Goal: Task Accomplishment & Management: Complete application form

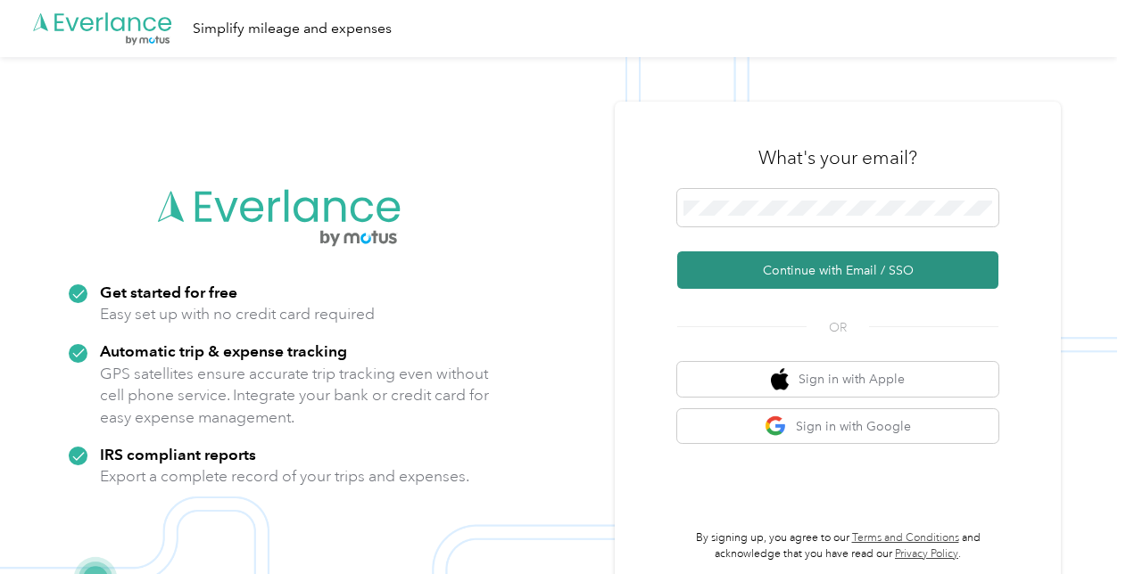
click at [835, 277] on button "Continue with Email / SSO" at bounding box center [837, 270] width 321 height 37
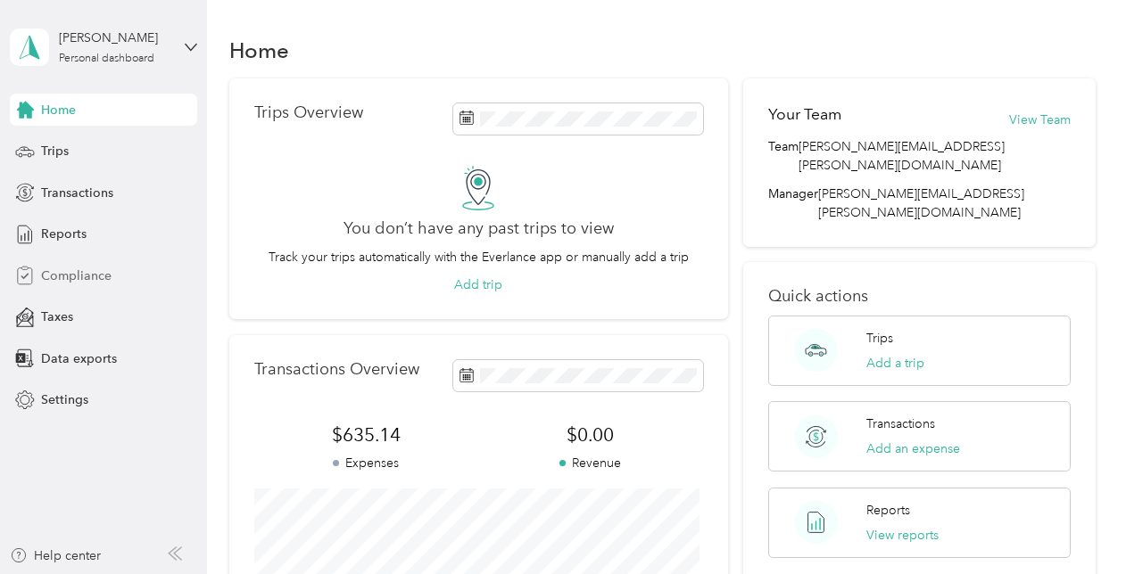
click at [74, 280] on span "Compliance" at bounding box center [76, 276] width 70 height 19
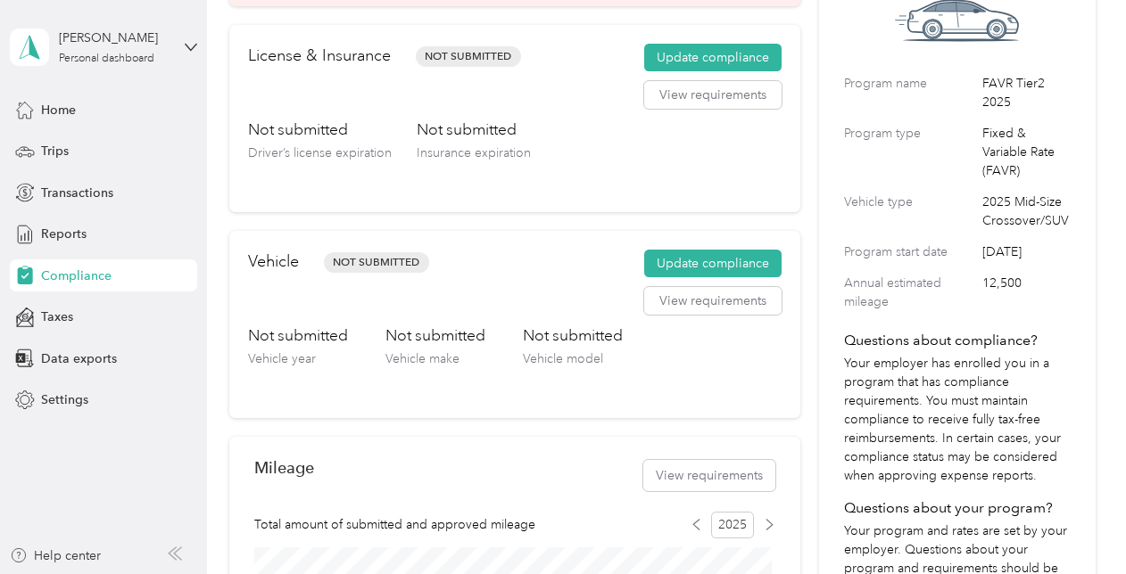
scroll to position [89, 0]
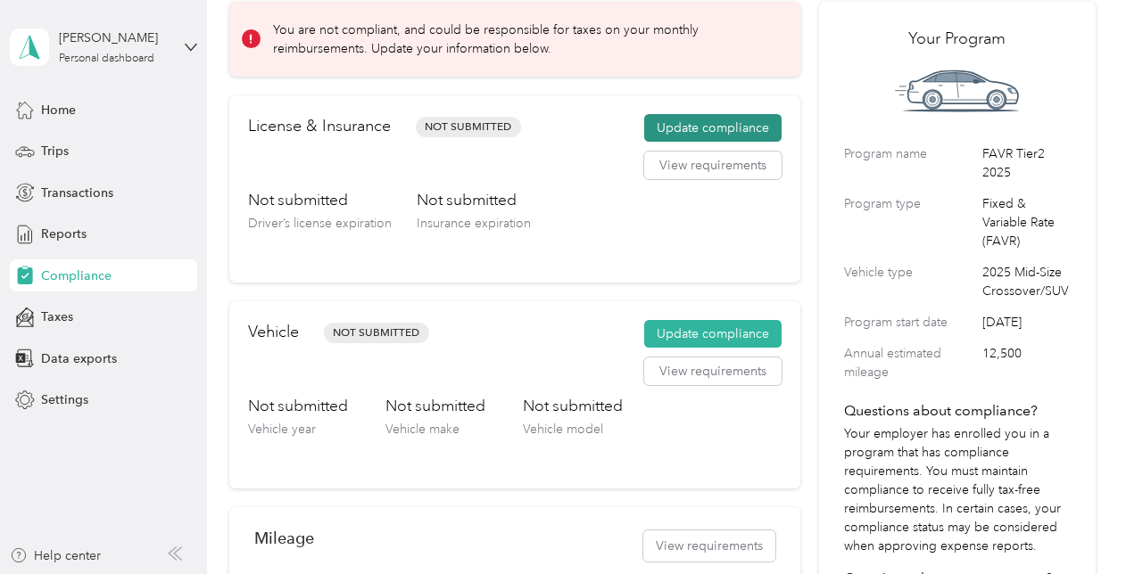
click at [715, 136] on button "Update compliance" at bounding box center [712, 128] width 137 height 29
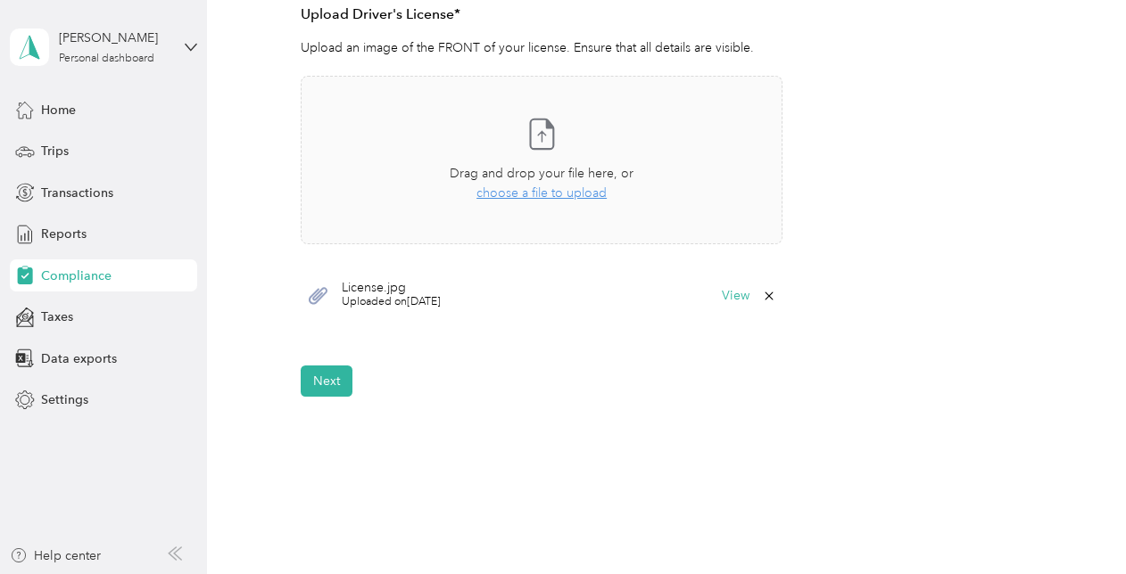
scroll to position [535, 0]
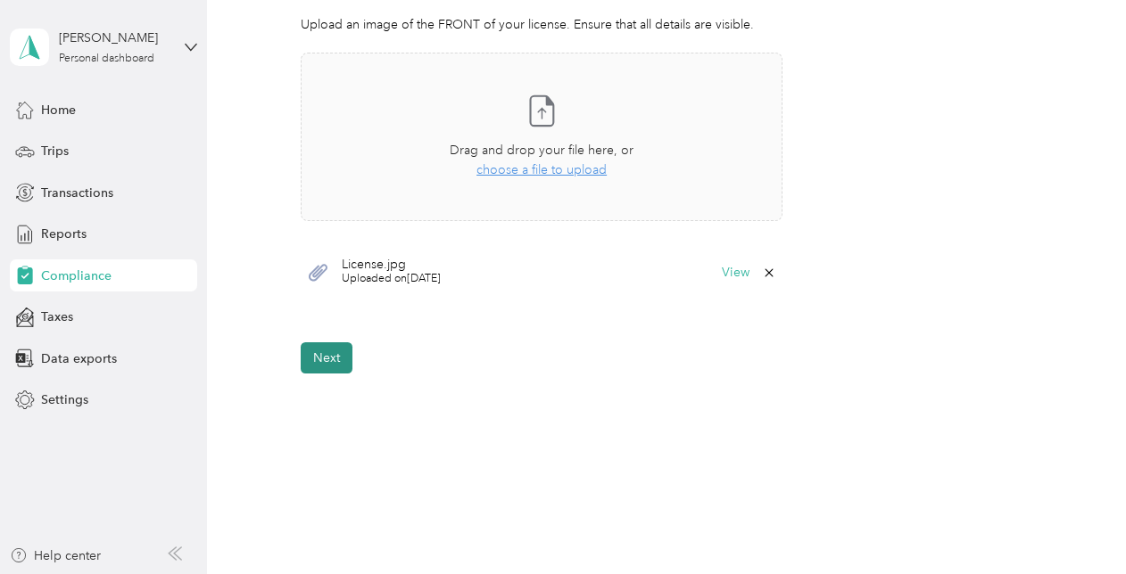
click at [328, 362] on button "Next" at bounding box center [327, 358] width 52 height 31
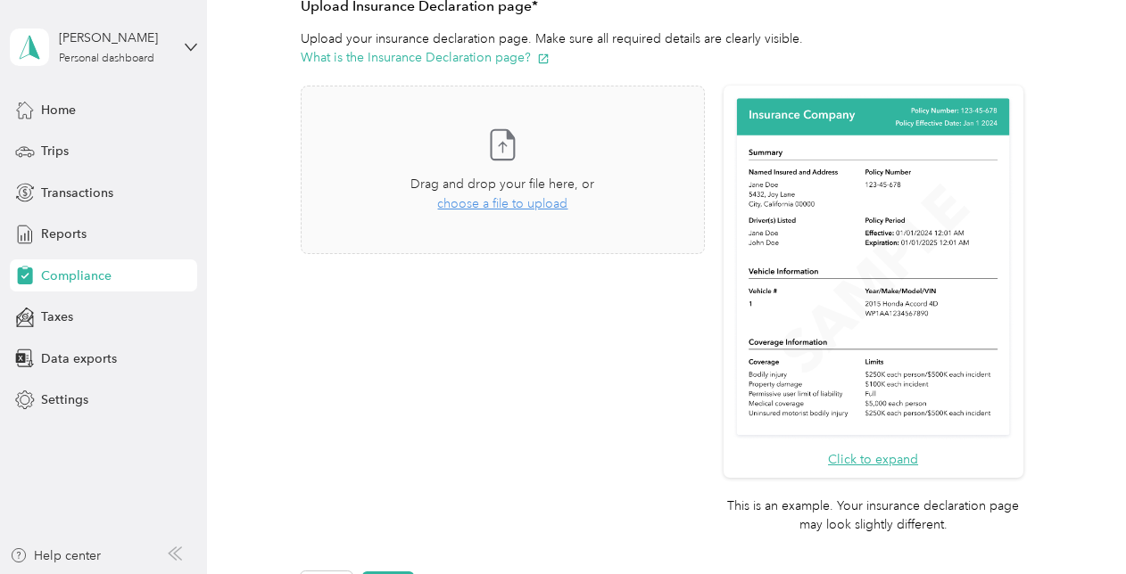
scroll to position [383, 0]
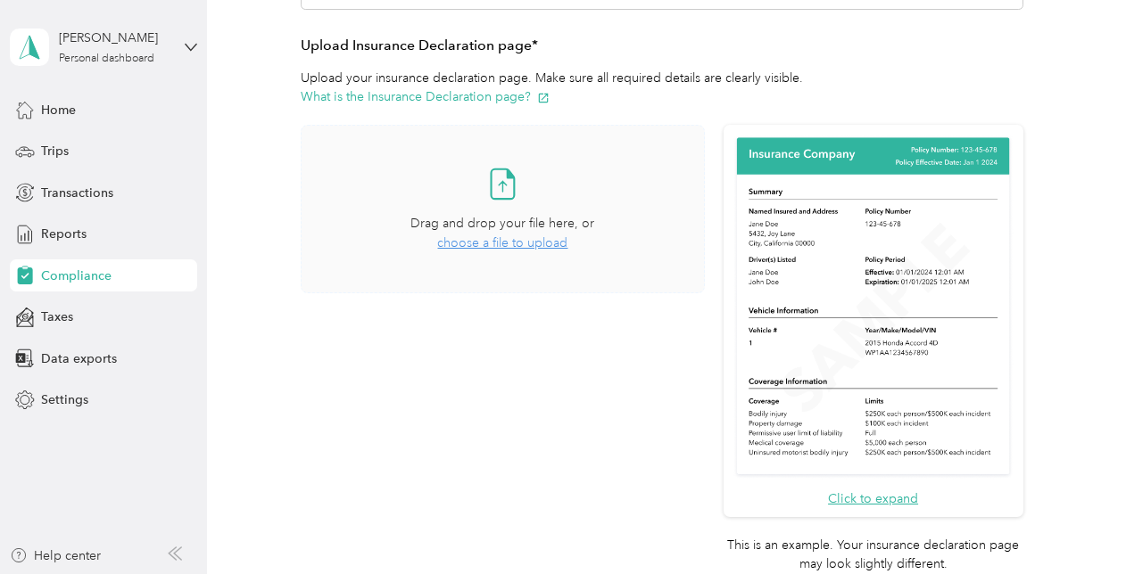
click at [508, 240] on span "choose a file to upload" at bounding box center [502, 242] width 130 height 15
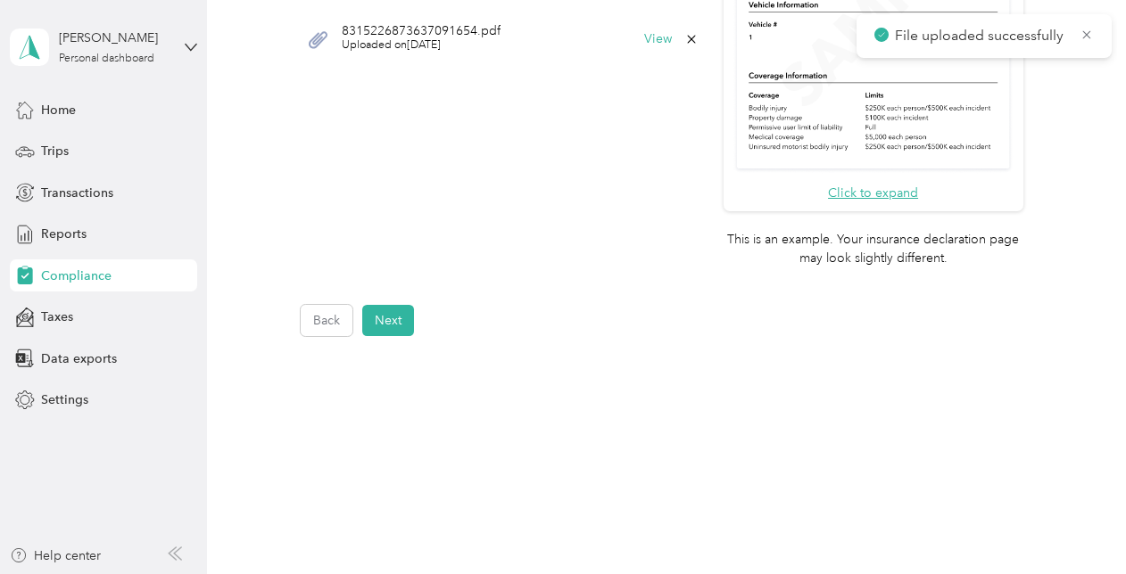
scroll to position [709, 0]
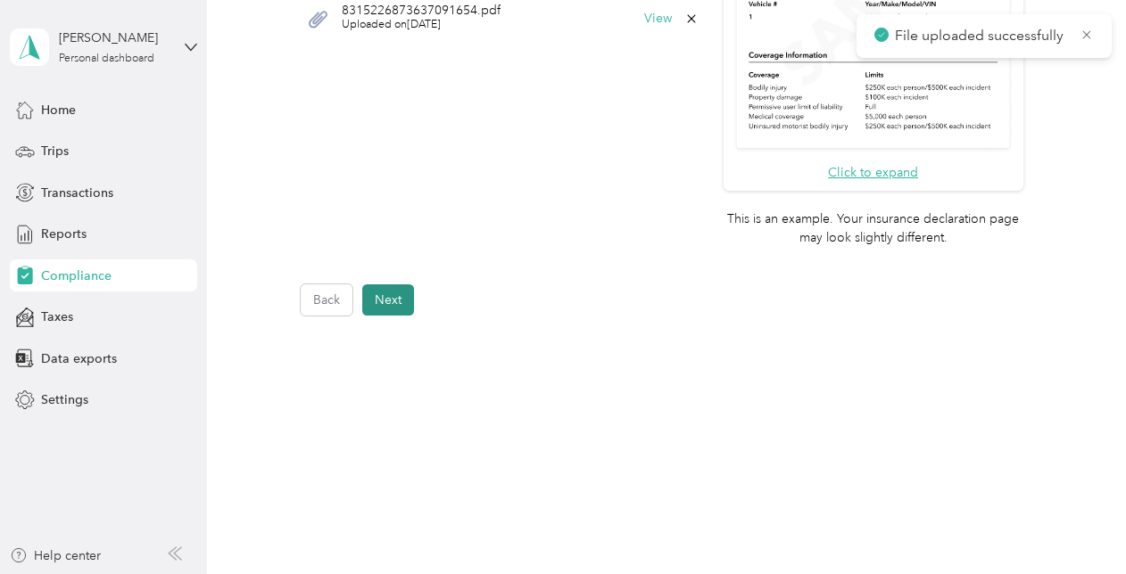
click at [396, 296] on button "Next" at bounding box center [388, 300] width 52 height 31
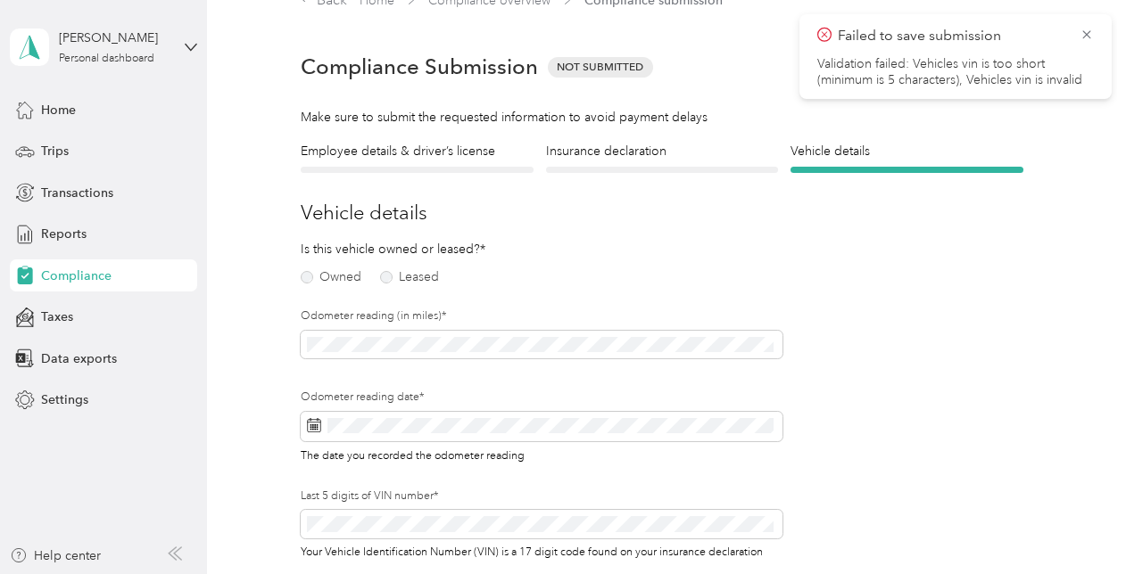
scroll to position [21, 0]
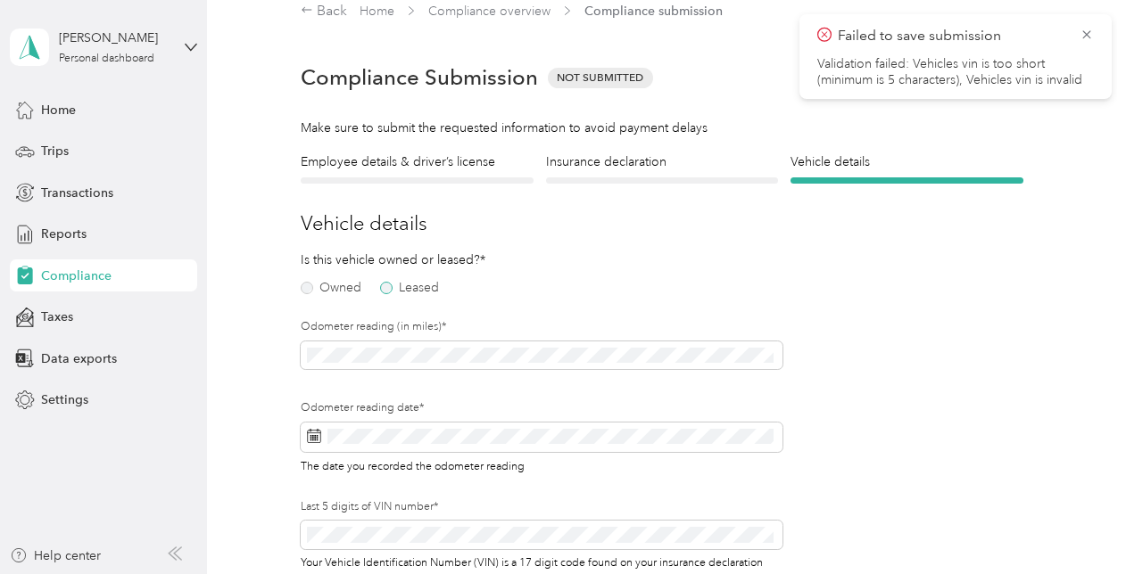
click at [384, 285] on label "Leased" at bounding box center [409, 288] width 59 height 12
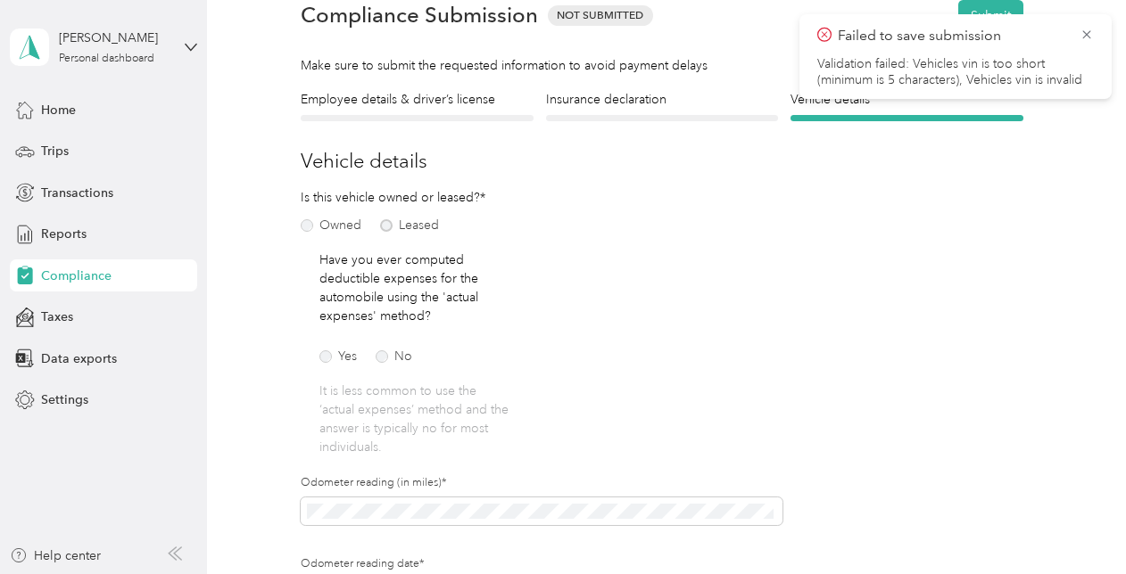
scroll to position [111, 0]
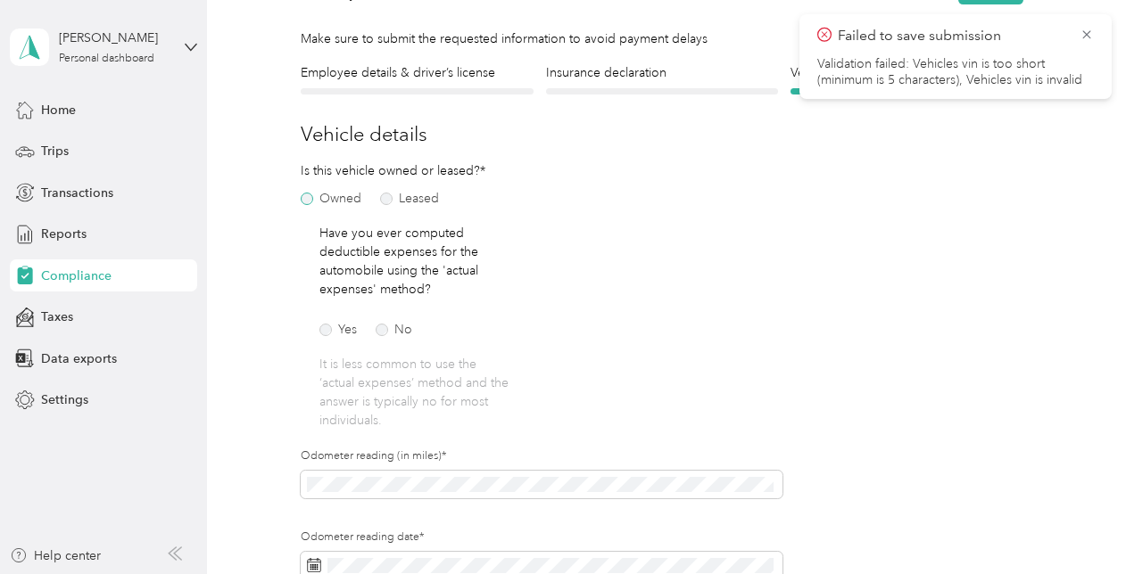
click at [310, 195] on label "Owned" at bounding box center [331, 199] width 61 height 12
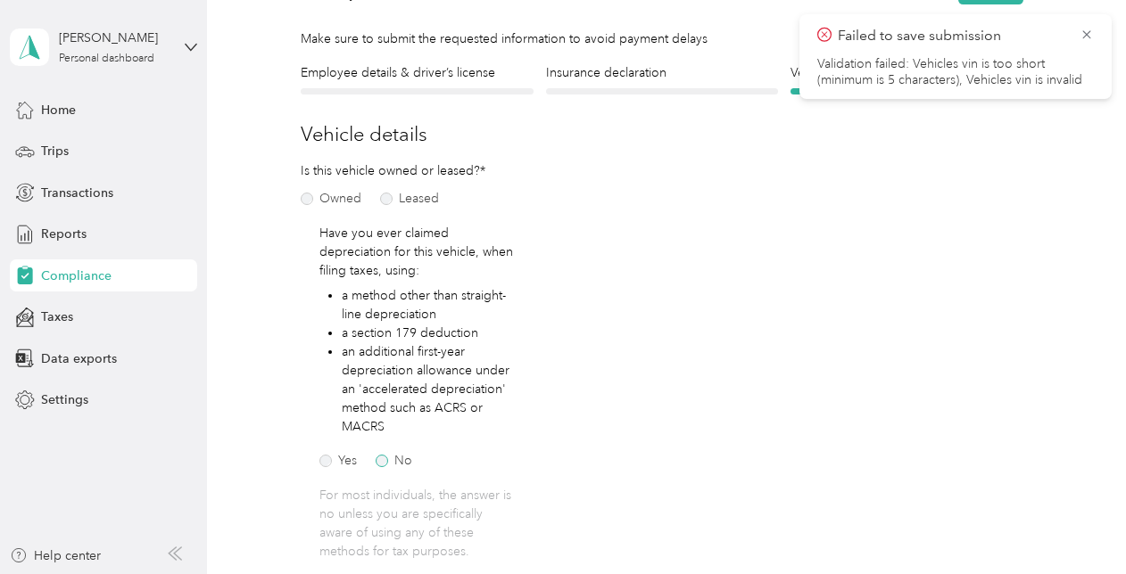
click at [376, 459] on label "No" at bounding box center [394, 461] width 37 height 12
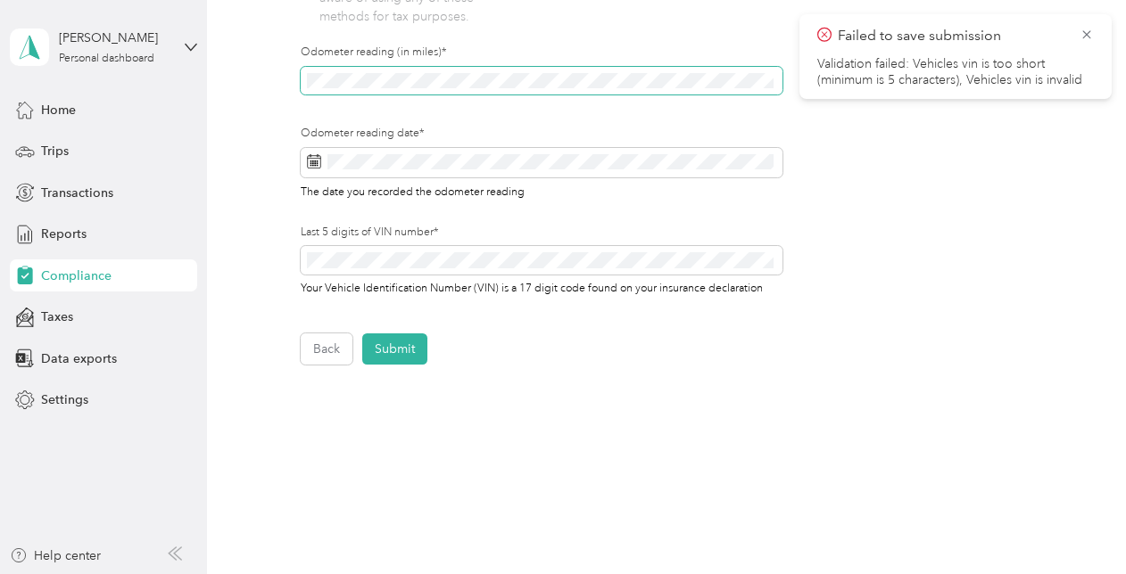
scroll to position [646, 0]
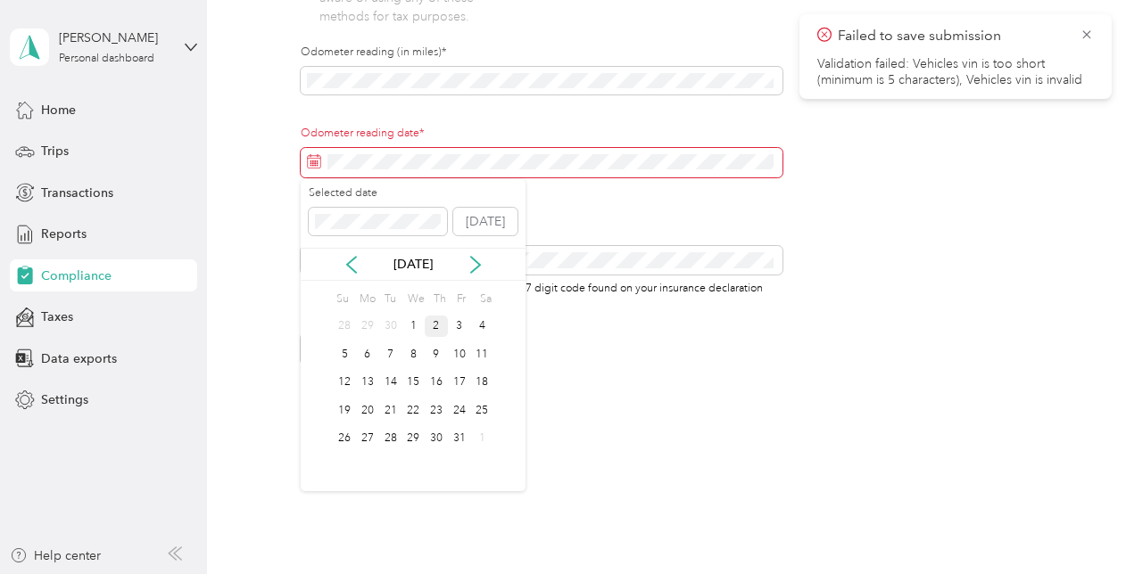
click at [440, 325] on div "2" at bounding box center [436, 327] width 23 height 22
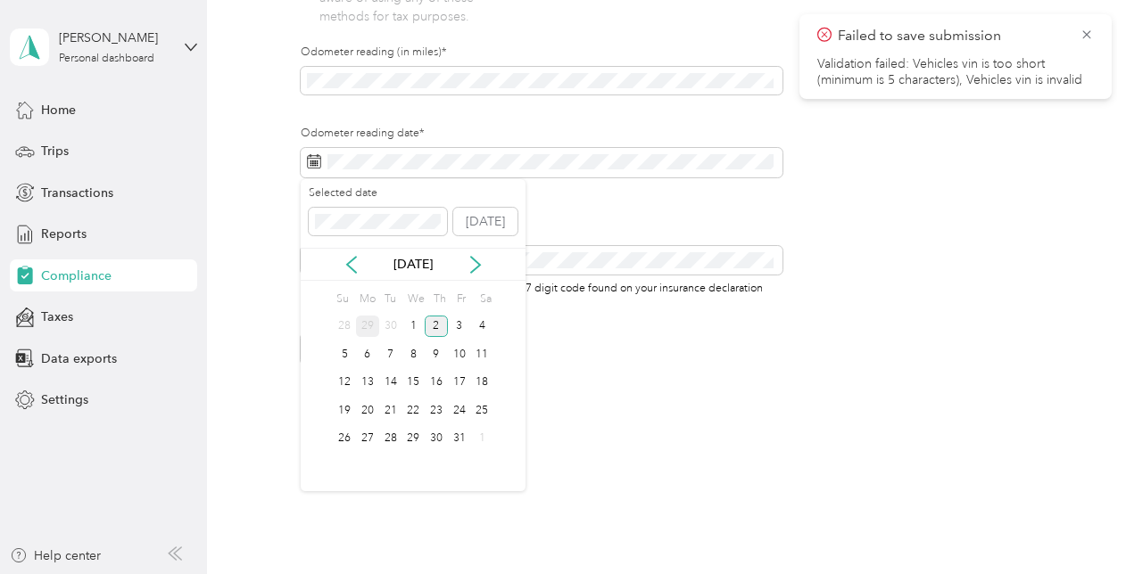
click at [368, 330] on div "29" at bounding box center [367, 327] width 23 height 22
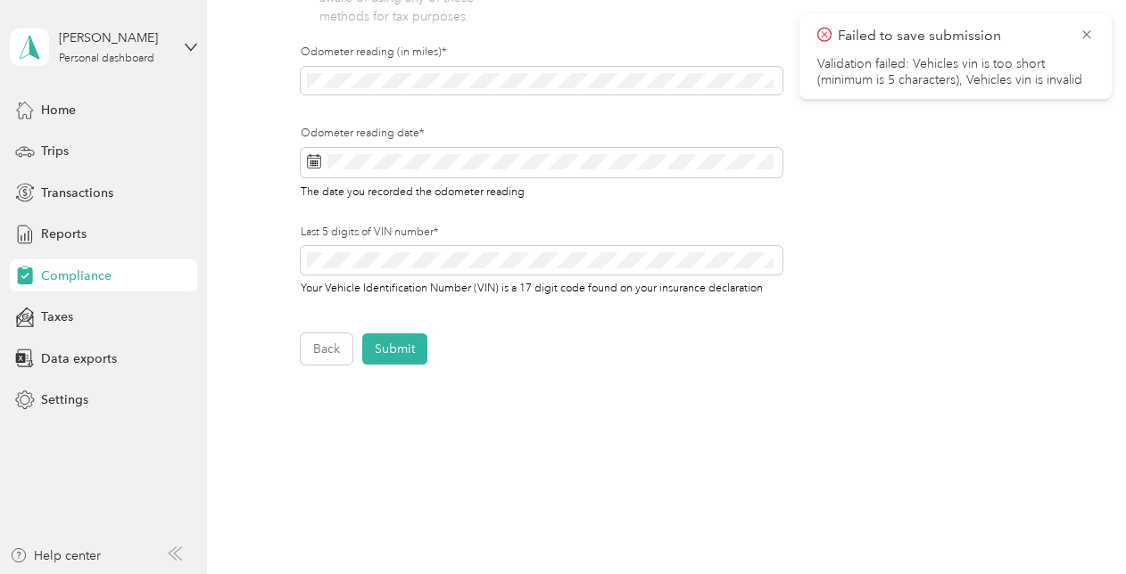
click at [403, 346] on button "Submit" at bounding box center [394, 349] width 65 height 31
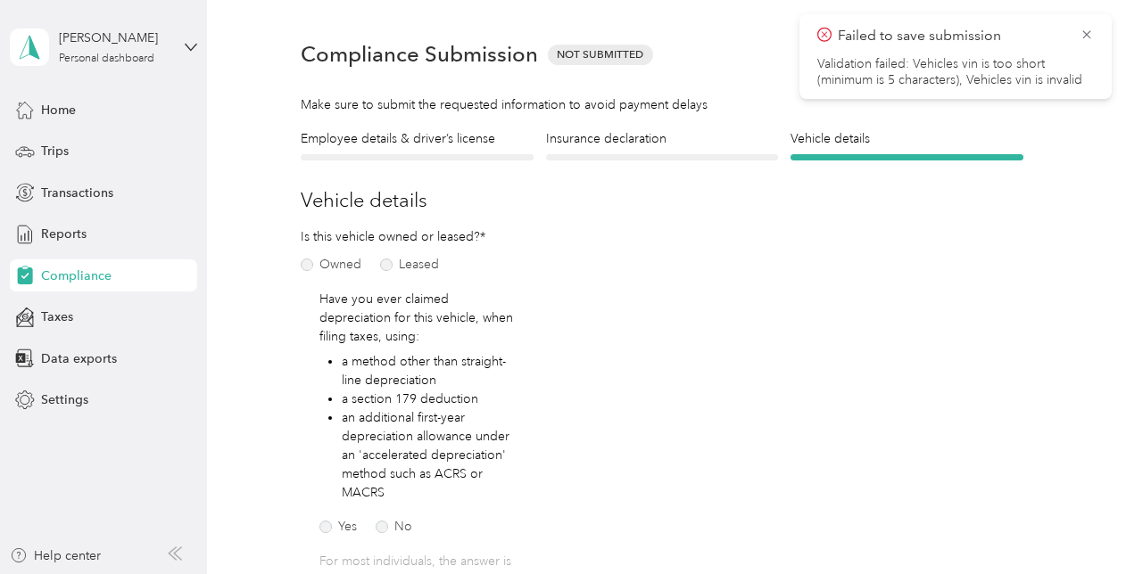
scroll to position [21, 0]
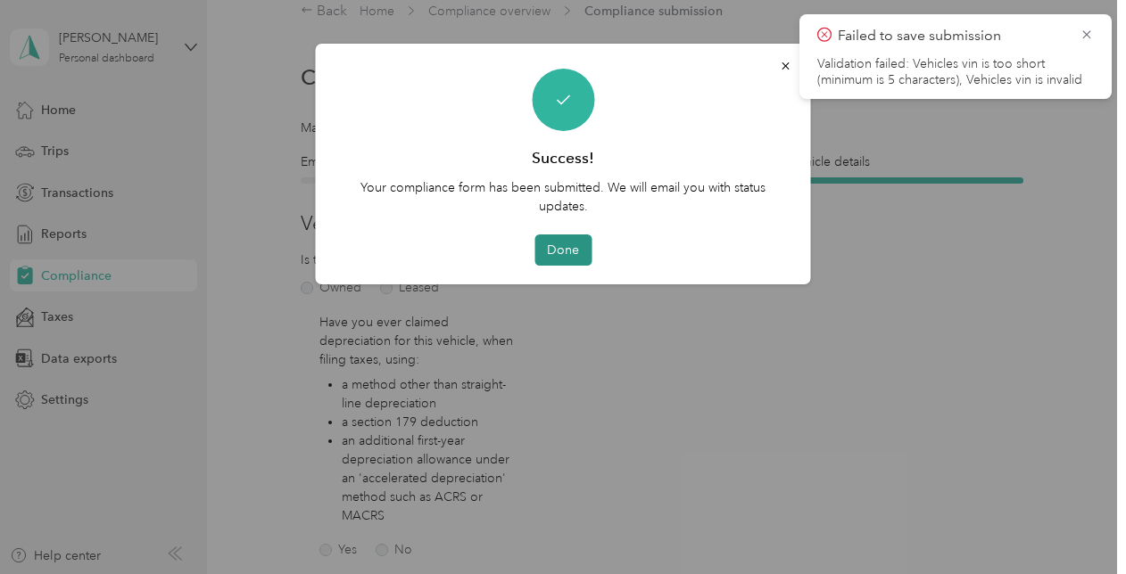
click at [563, 255] on button "Done" at bounding box center [562, 250] width 57 height 31
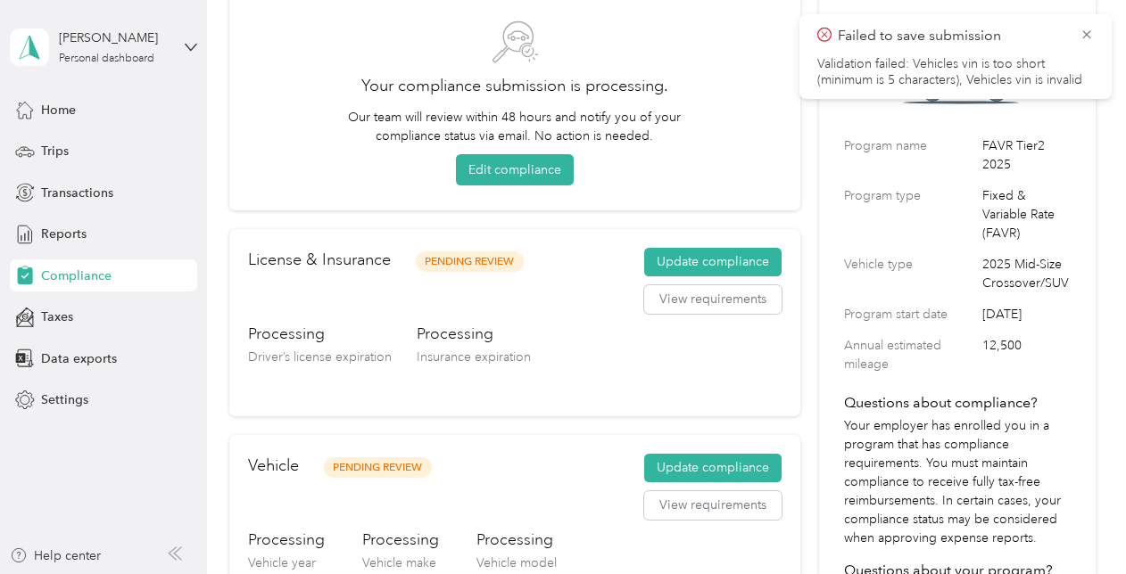
scroll to position [22, 0]
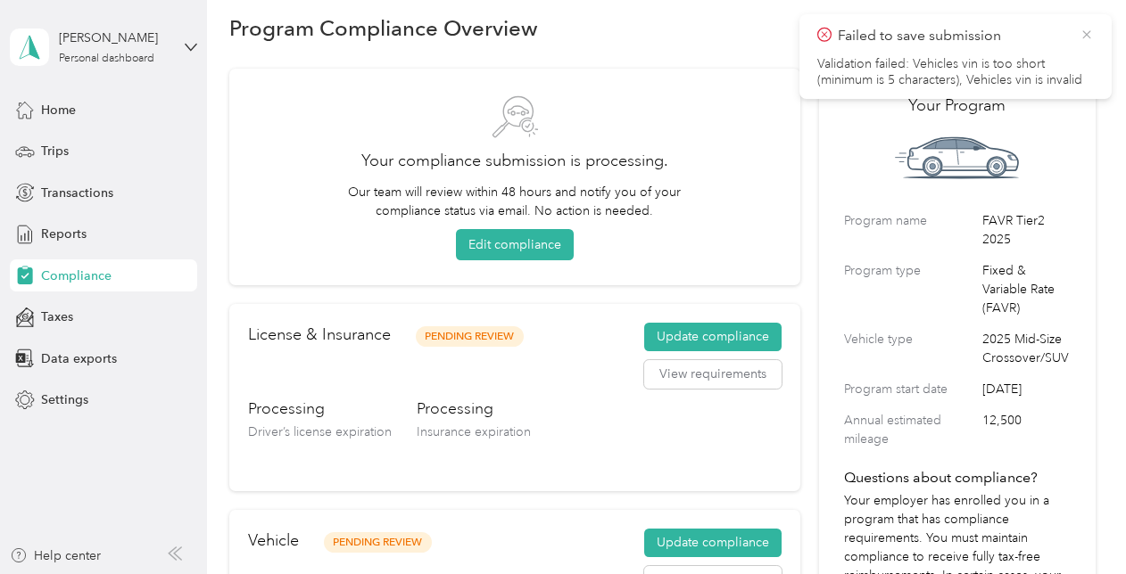
click at [1088, 30] on icon at bounding box center [1086, 35] width 14 height 16
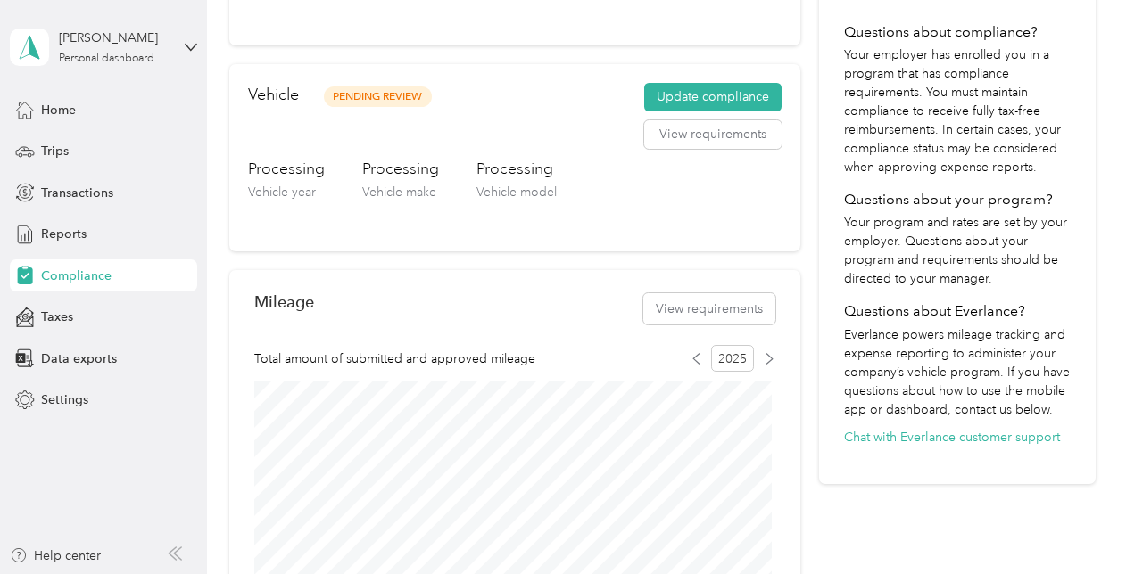
scroll to position [825, 0]
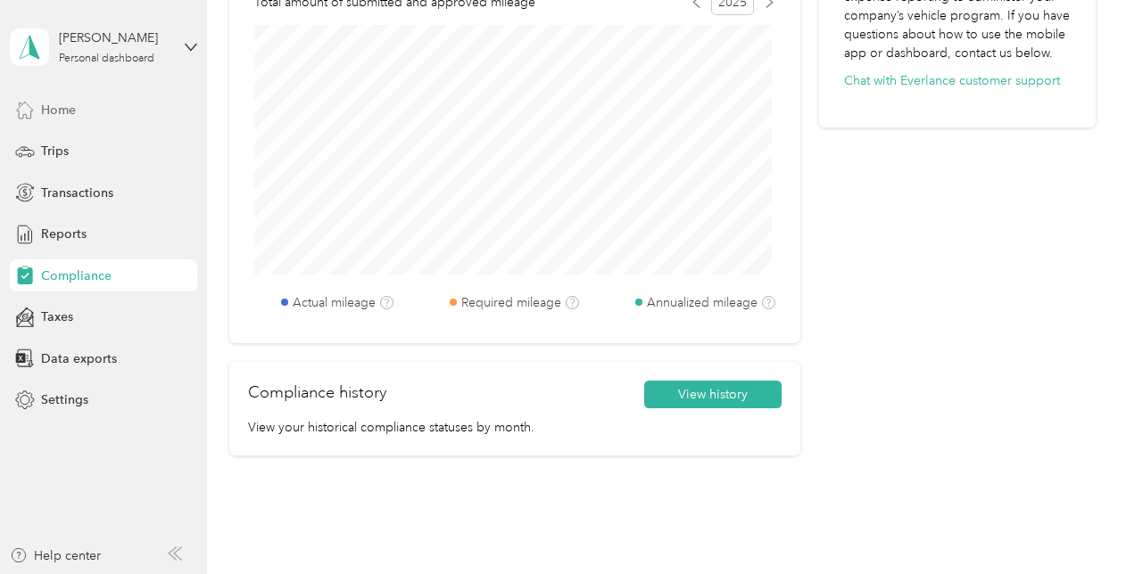
click at [55, 112] on span "Home" at bounding box center [58, 110] width 35 height 19
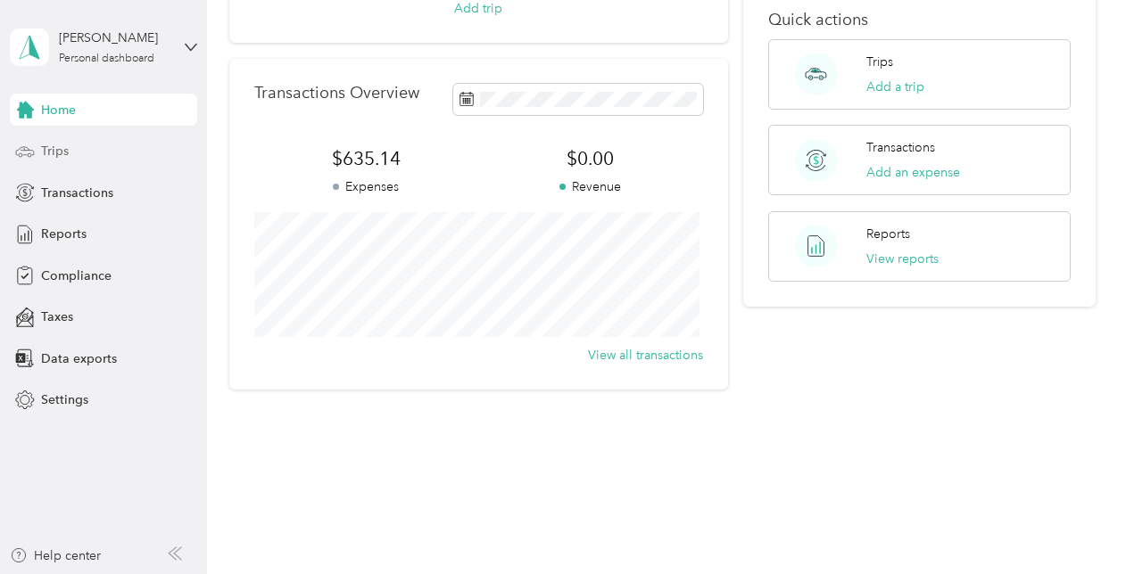
click at [61, 148] on span "Trips" at bounding box center [55, 151] width 28 height 19
